Goal: Register for event/course

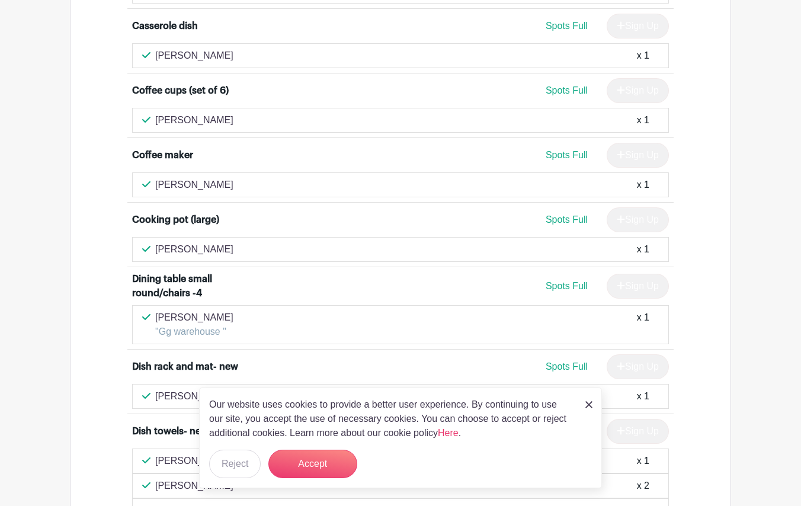
scroll to position [1062, 0]
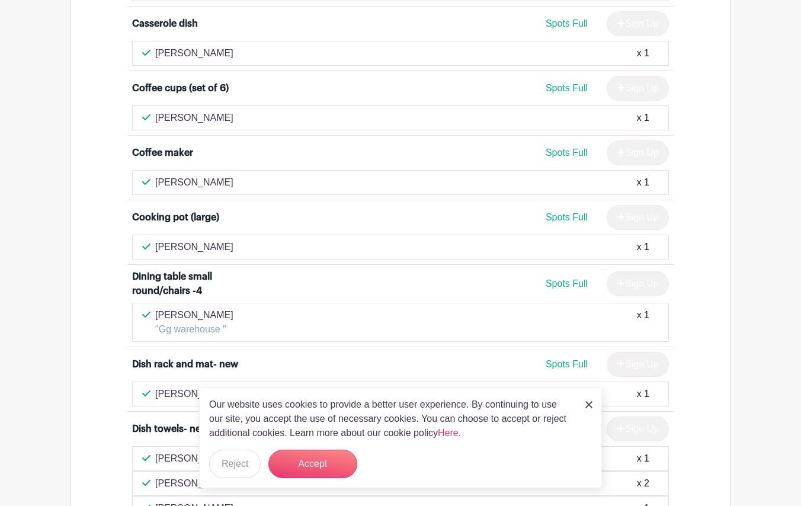
click at [591, 404] on img at bounding box center [589, 404] width 7 height 7
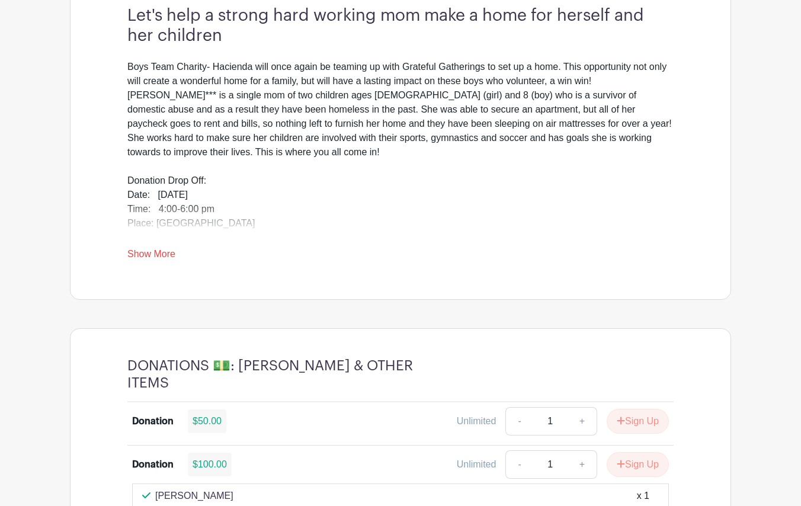
scroll to position [385, 0]
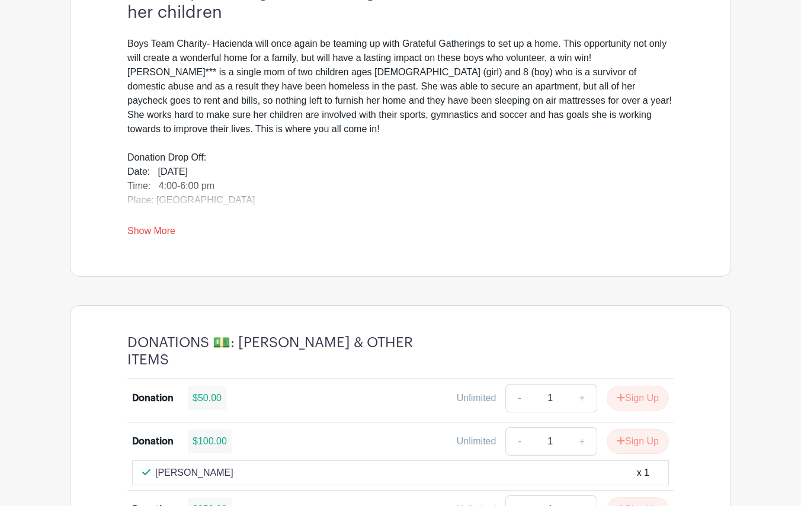
click at [164, 235] on link "Show More" at bounding box center [151, 233] width 48 height 15
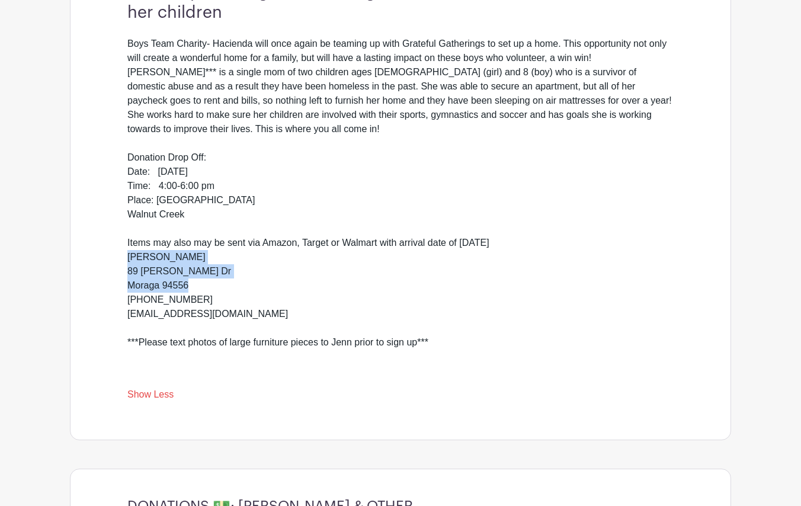
drag, startPoint x: 128, startPoint y: 244, endPoint x: 202, endPoint y: 272, distance: 78.6
click at [202, 272] on div "Boys Team Charity- Hacienda will once again be teaming up with Grateful Gatheri…" at bounding box center [400, 207] width 547 height 341
copy div "Jenn Freedman 89 David Dr Moraga 94556"
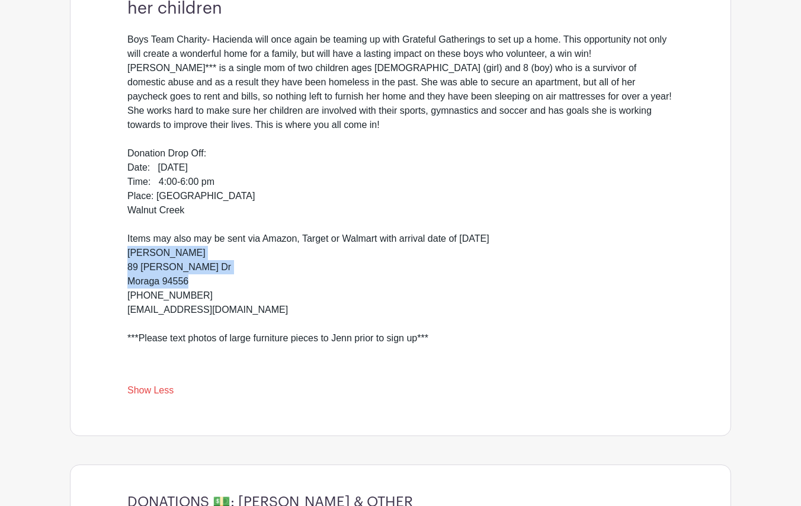
scroll to position [389, 1]
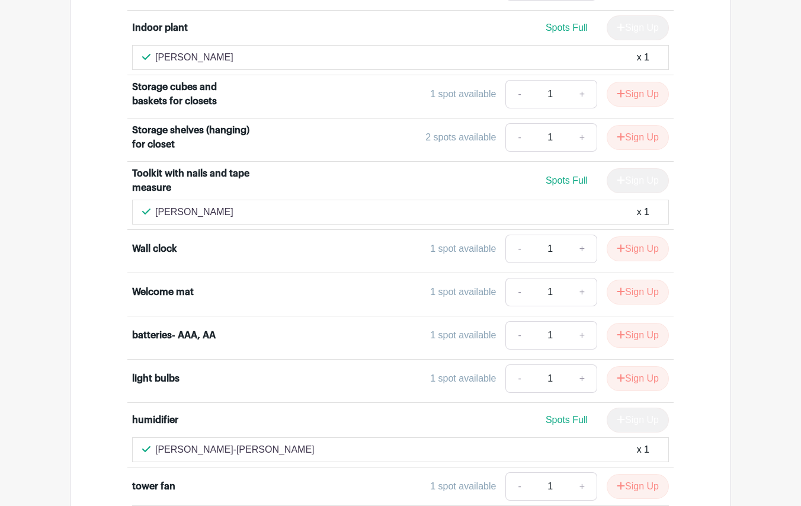
scroll to position [7235, 0]
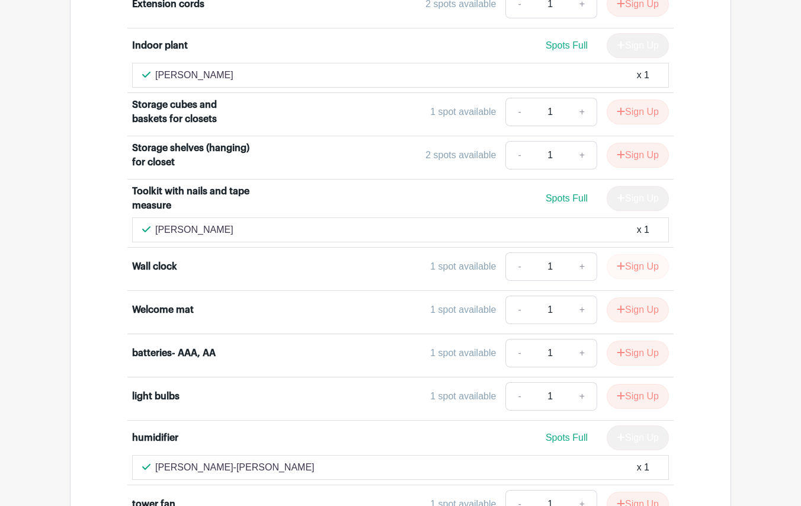
click at [638, 279] on button "Sign Up" at bounding box center [638, 266] width 62 height 25
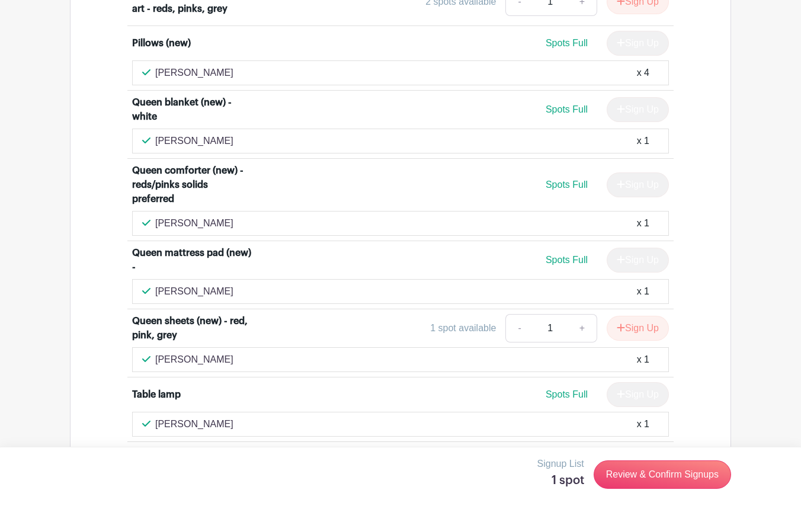
scroll to position [4611, 0]
click at [582, 343] on link "+" at bounding box center [583, 329] width 30 height 28
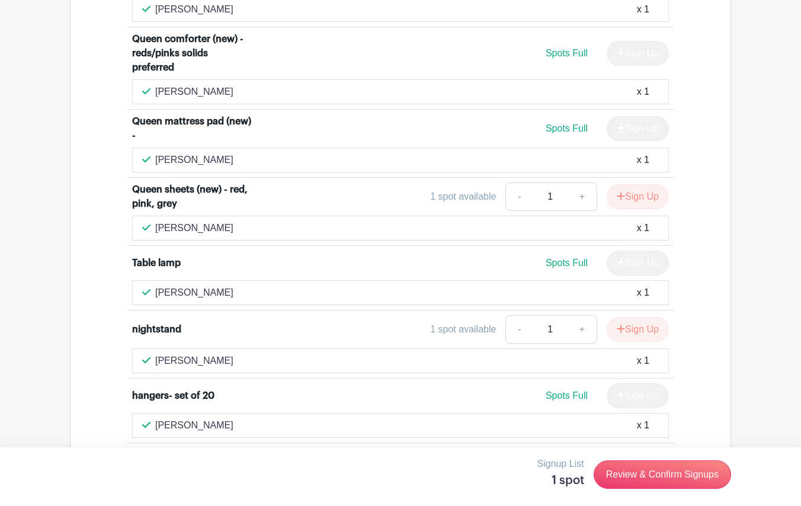
scroll to position [4758, 0]
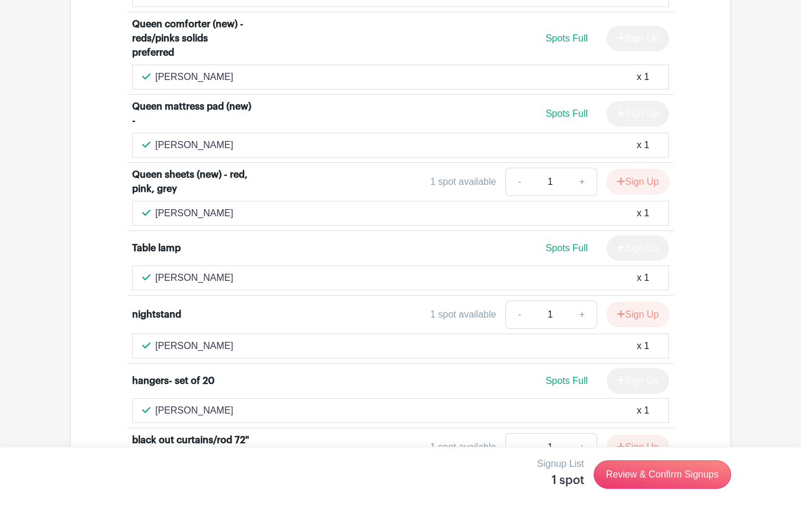
click at [581, 196] on link "+" at bounding box center [583, 182] width 30 height 28
click at [579, 196] on link "+" at bounding box center [583, 182] width 30 height 28
click at [619, 185] on icon "submit" at bounding box center [622, 181] width 8 height 8
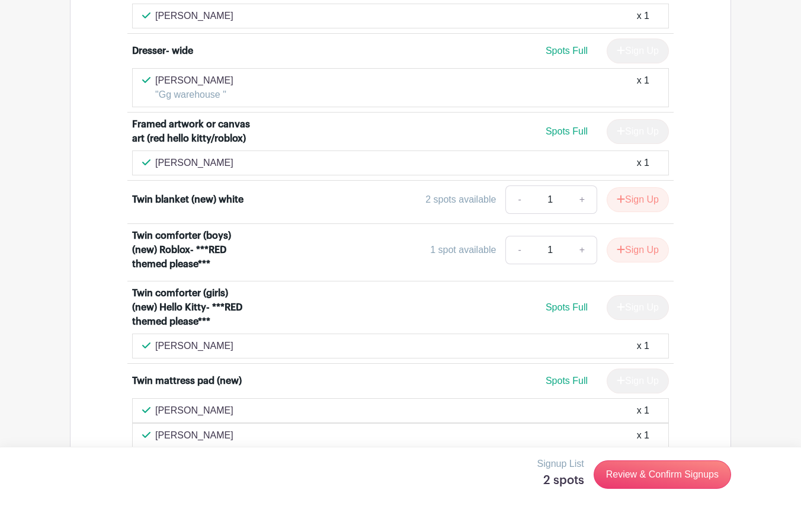
scroll to position [5423, 0]
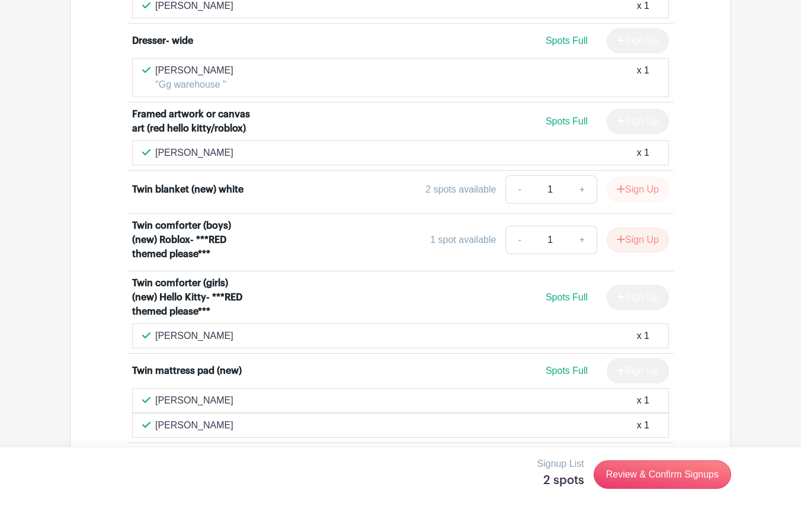
click at [621, 194] on icon "submit" at bounding box center [621, 188] width 8 height 9
click at [678, 477] on link "Review & Confirm Signups" at bounding box center [663, 475] width 138 height 28
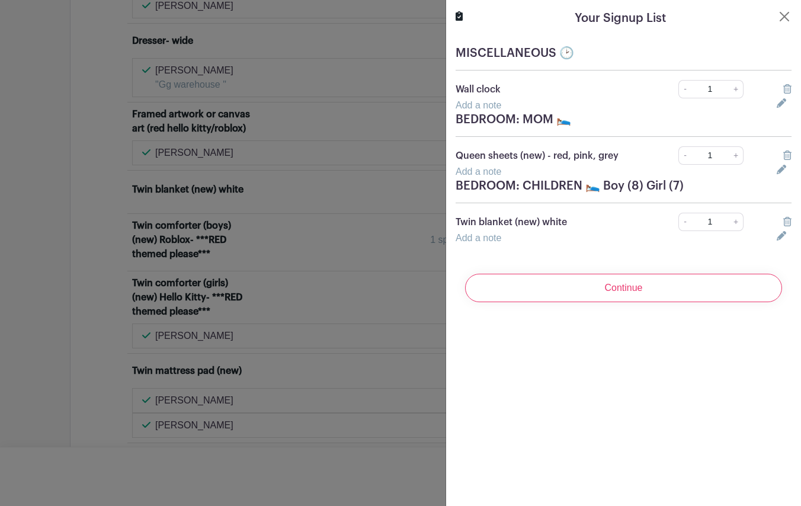
click at [490, 170] on link "Add a note" at bounding box center [479, 172] width 46 height 10
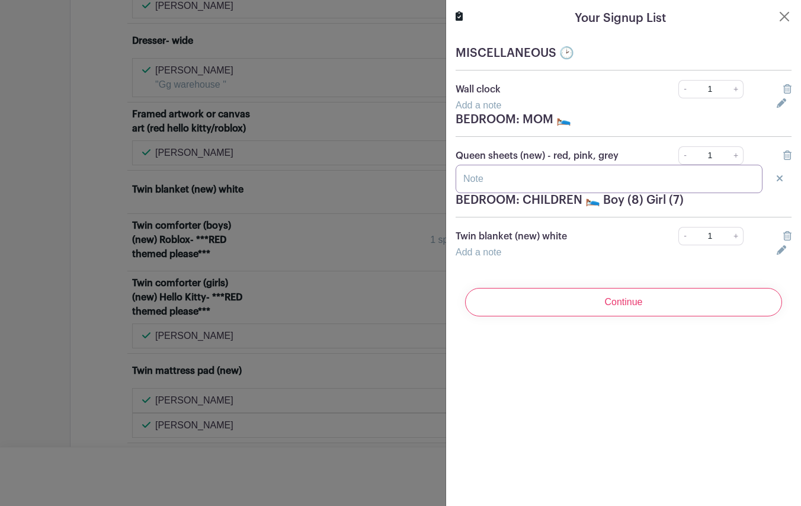
click at [502, 176] on input "text" at bounding box center [609, 179] width 307 height 28
type input "Pink"
click at [483, 257] on link "Add a note" at bounding box center [479, 252] width 46 height 10
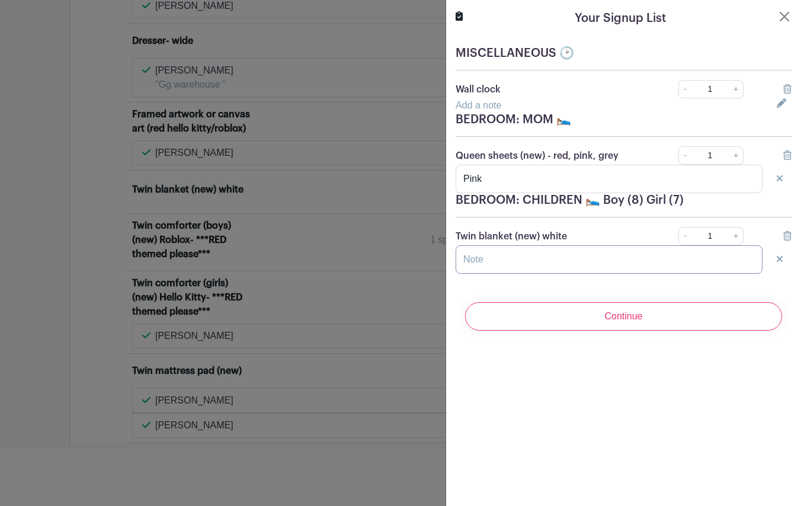
click at [493, 266] on input "text" at bounding box center [609, 259] width 307 height 28
type input "w"
click at [624, 317] on input "Continue" at bounding box center [623, 316] width 317 height 28
type input "W"
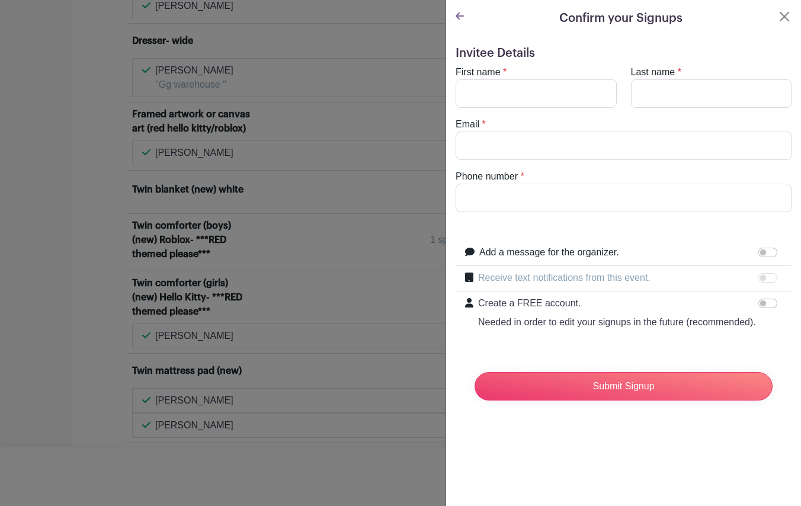
click at [462, 16] on icon at bounding box center [460, 15] width 8 height 7
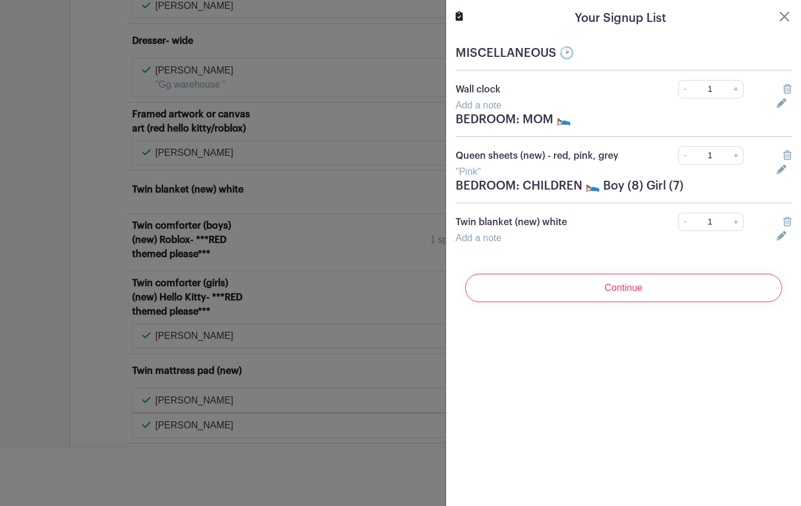
click at [485, 236] on link "Add a note" at bounding box center [479, 238] width 46 height 10
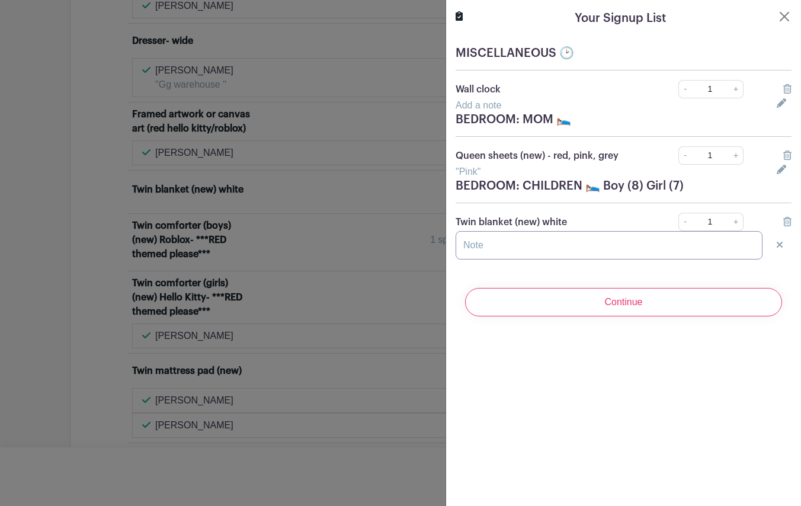
click at [483, 246] on input "text" at bounding box center [609, 245] width 307 height 28
type input "w"
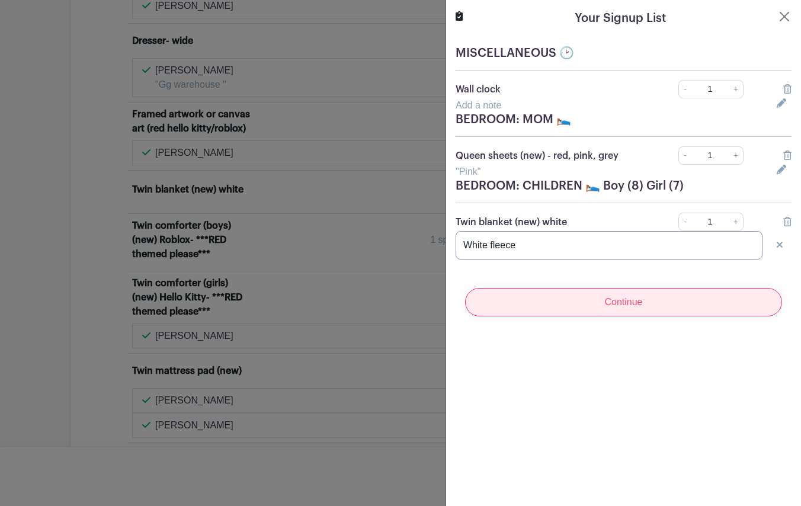
type input "White fleece"
click at [622, 296] on input "Continue" at bounding box center [623, 302] width 317 height 28
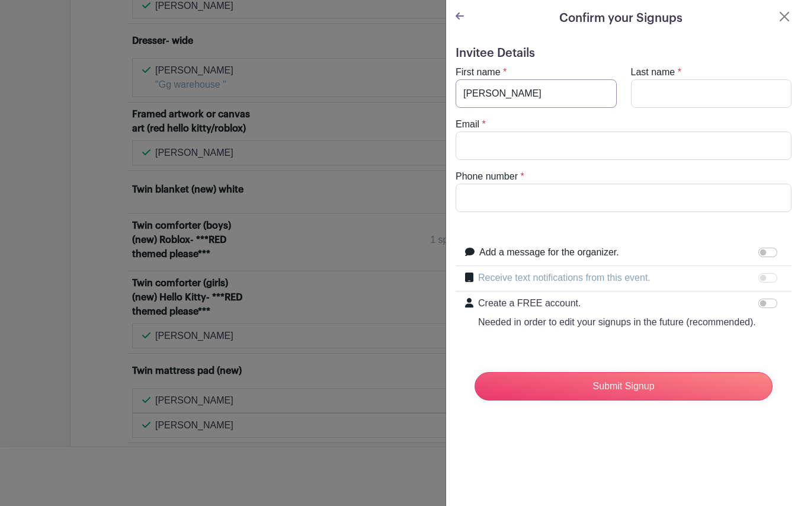
type input "[PERSON_NAME]"
type input "Balazs"
type input "[EMAIL_ADDRESS][DOMAIN_NAME]"
type input "[PHONE_NUMBER]"
click at [606, 253] on label "Add a message for the organizer." at bounding box center [550, 252] width 140 height 14
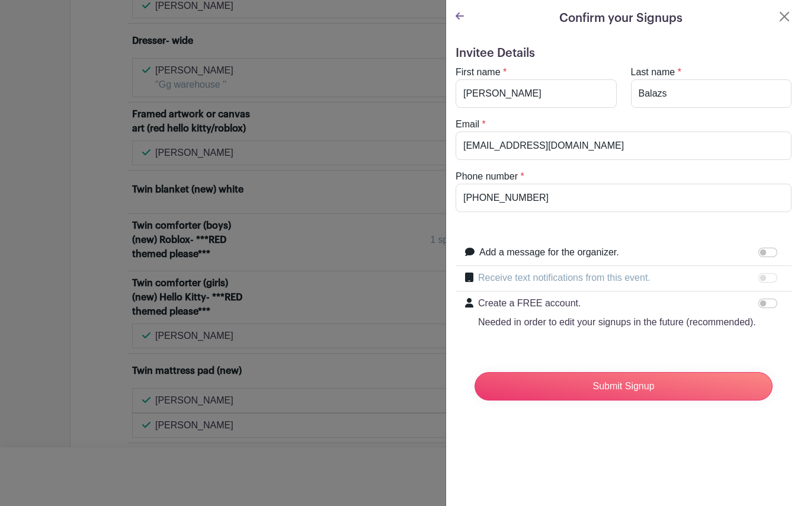
click at [759, 253] on input "Add a message for the organizer." at bounding box center [768, 252] width 19 height 9
checkbox input "true"
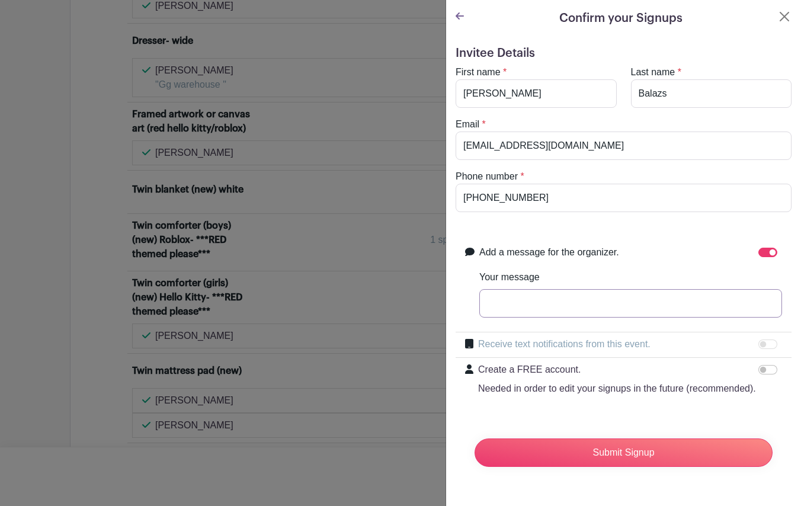
click at [526, 302] on input "Your message" at bounding box center [631, 303] width 303 height 28
type input "Will deliver"
click at [576, 453] on input "Submit Signup" at bounding box center [624, 453] width 298 height 28
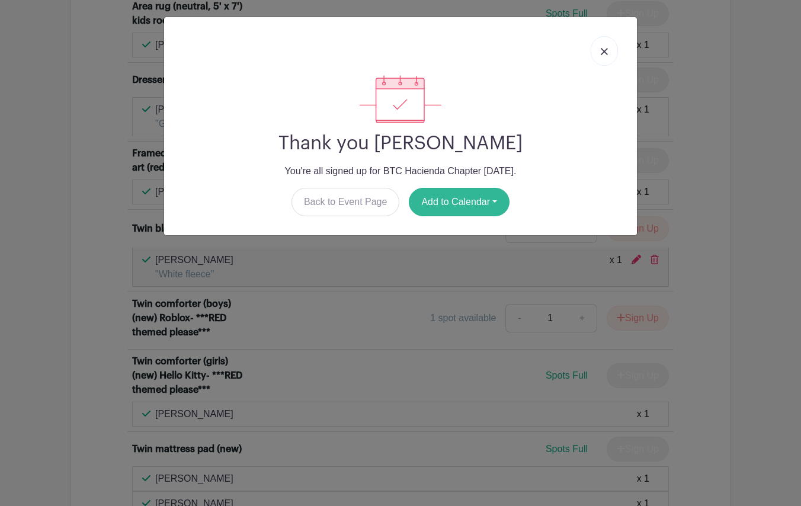
click at [483, 197] on button "Add to Calendar" at bounding box center [459, 202] width 101 height 28
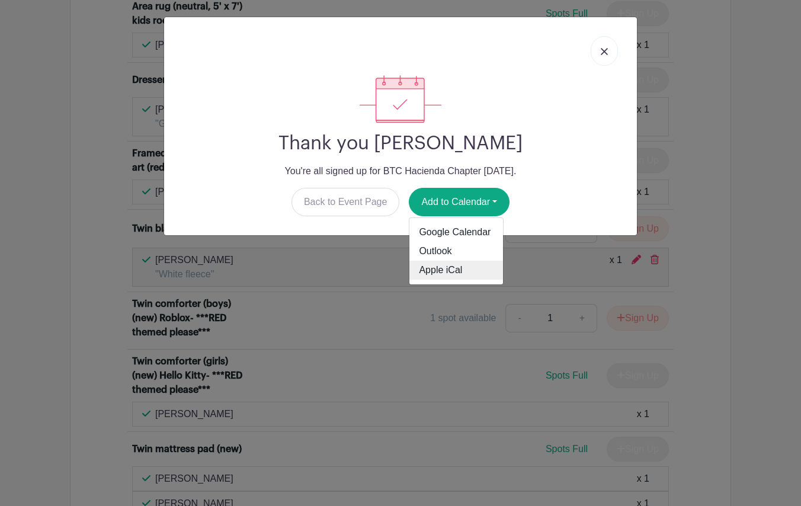
click at [455, 270] on link "Apple iCal" at bounding box center [457, 270] width 94 height 19
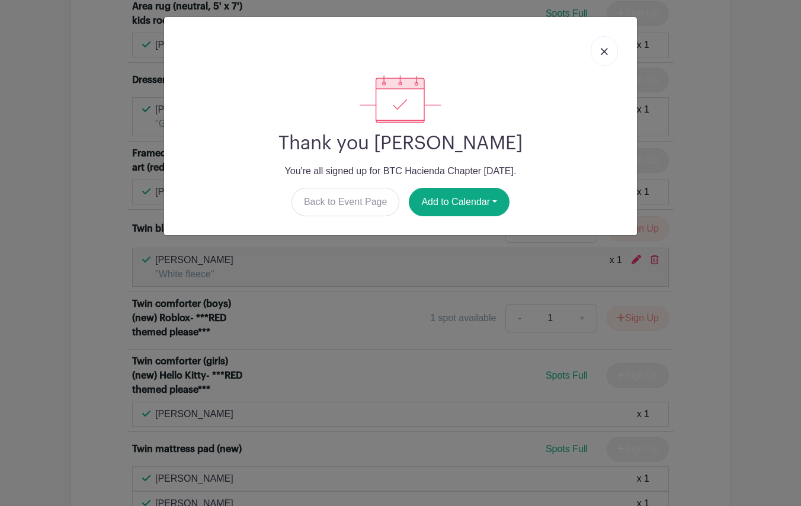
click at [603, 51] on img at bounding box center [604, 51] width 7 height 7
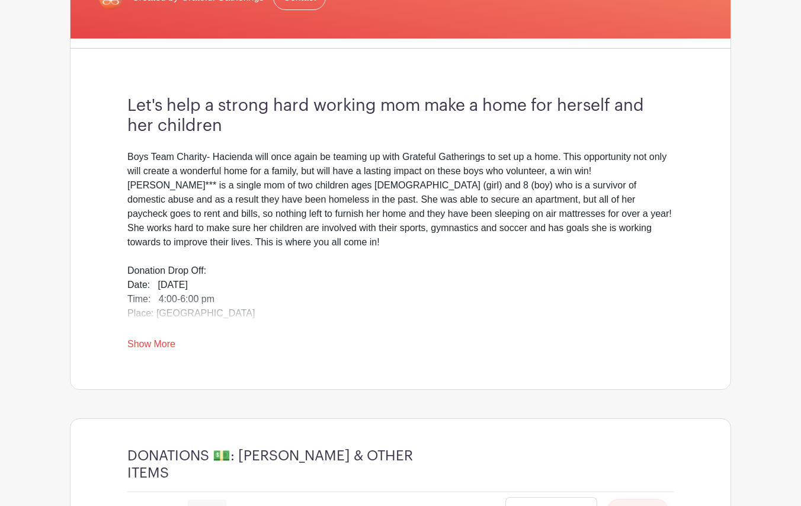
scroll to position [268, 0]
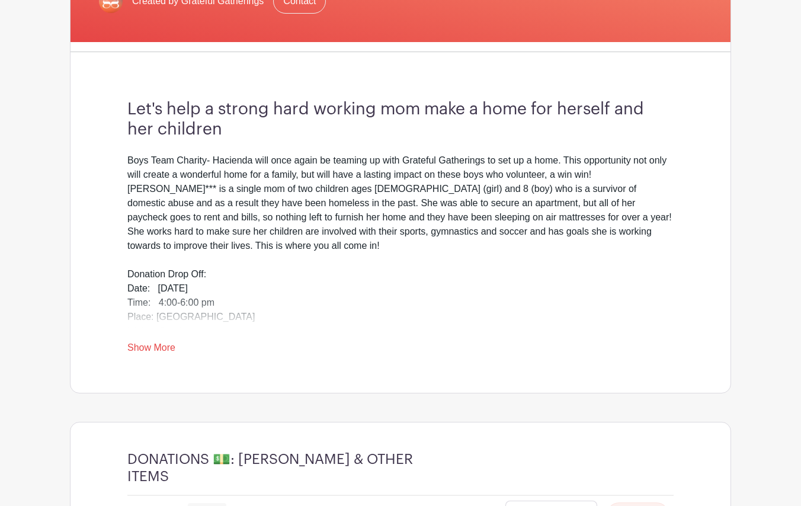
click at [168, 344] on link "Show More" at bounding box center [151, 350] width 48 height 15
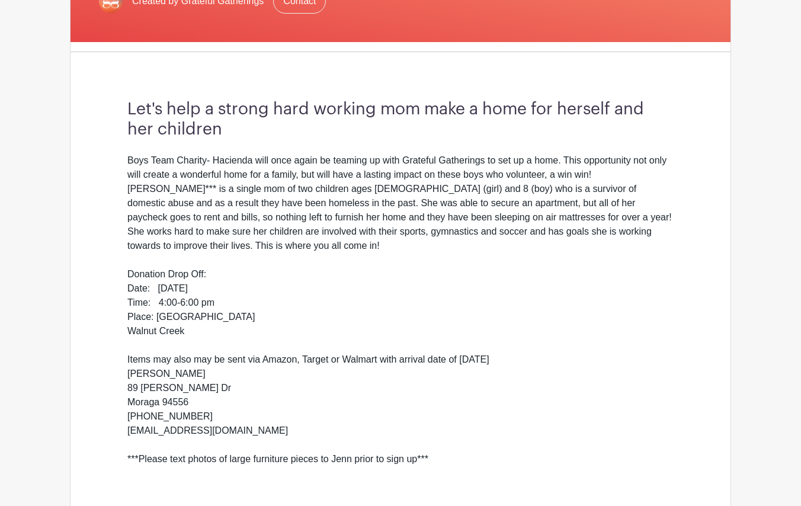
drag, startPoint x: 221, startPoint y: 318, endPoint x: 124, endPoint y: 262, distance: 111.3
click at [124, 262] on div "Let's help a strong hard working mom make a home for herself and her children B…" at bounding box center [400, 309] width 603 height 495
copy div "Donation Drop Off: Date: [DATE] Time: 4:00-6:00 pm Place: [STREET_ADDRESS]"
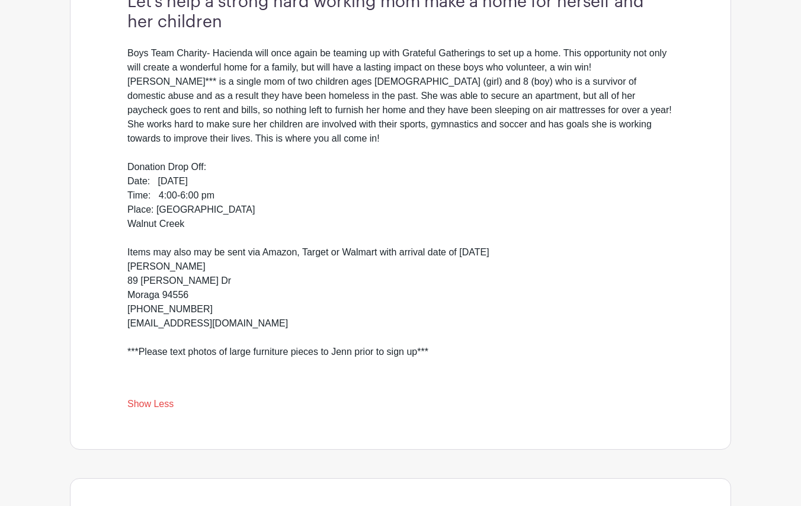
scroll to position [376, 0]
click at [312, 320] on div "Boys Team Charity- Hacienda will once again be teaming up with Grateful Gatheri…" at bounding box center [400, 216] width 547 height 341
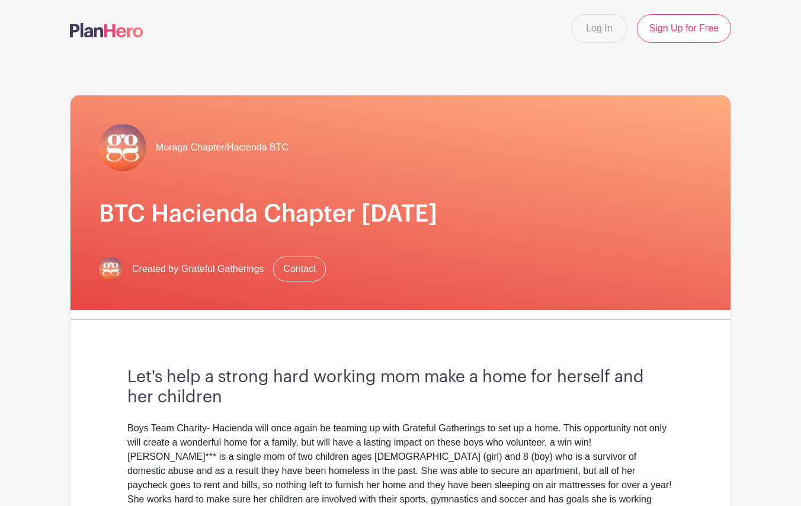
scroll to position [0, 0]
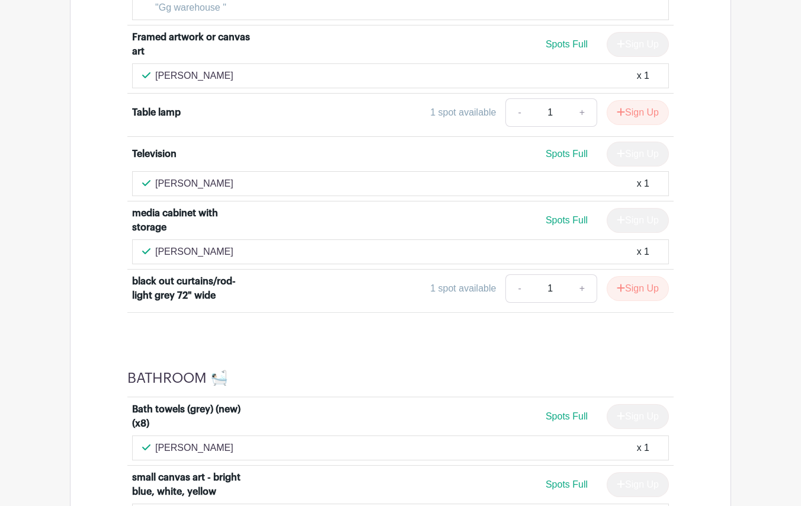
scroll to position [3432, 0]
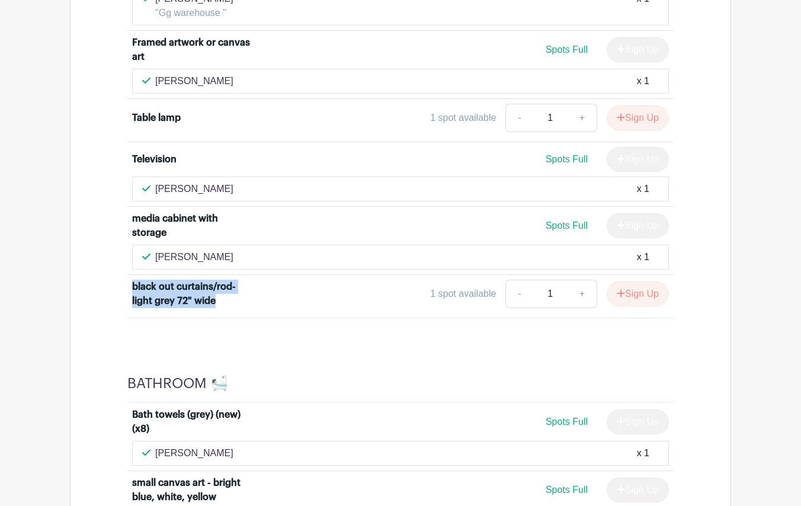
drag, startPoint x: 233, startPoint y: 328, endPoint x: 125, endPoint y: 316, distance: 108.6
click at [125, 316] on div "Area rug (8' x 10') - family room nuetral, light grey Spots Full Sign Up Casey …" at bounding box center [400, 13] width 603 height 610
copy div "black out curtains/rod- light grey 72" wide"
